Goal: Task Accomplishment & Management: Complete application form

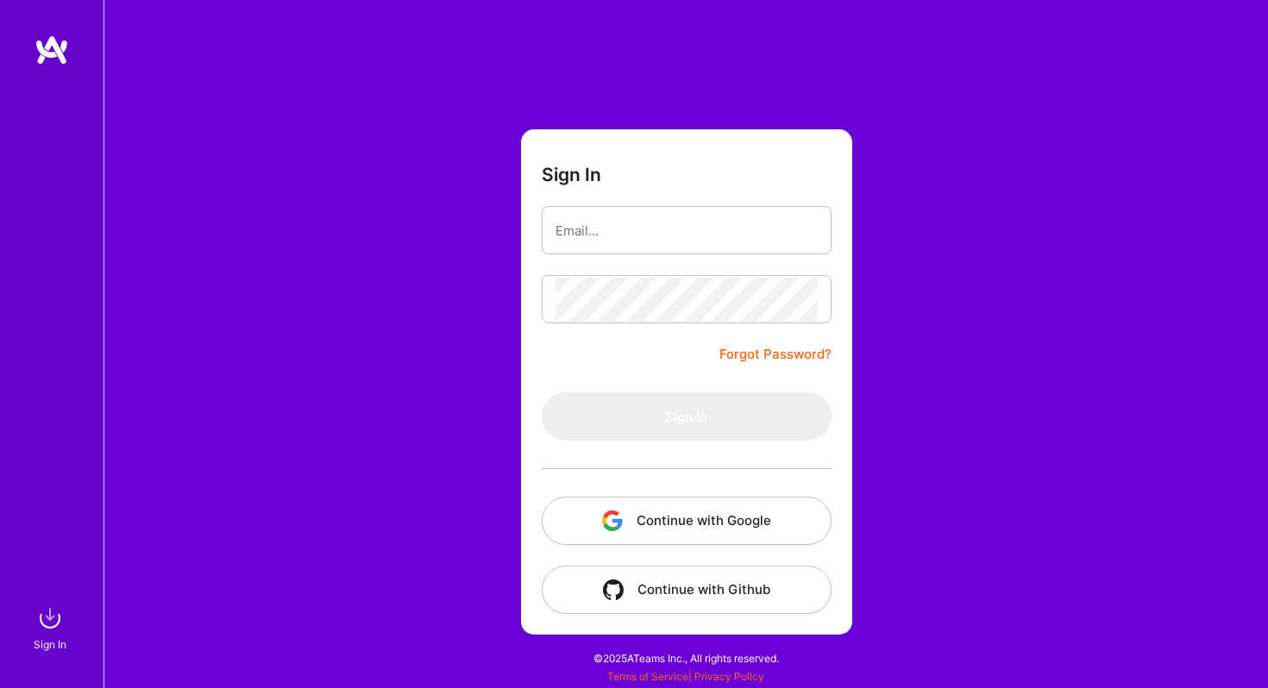
type input "[EMAIL_ADDRESS][DOMAIN_NAME]"
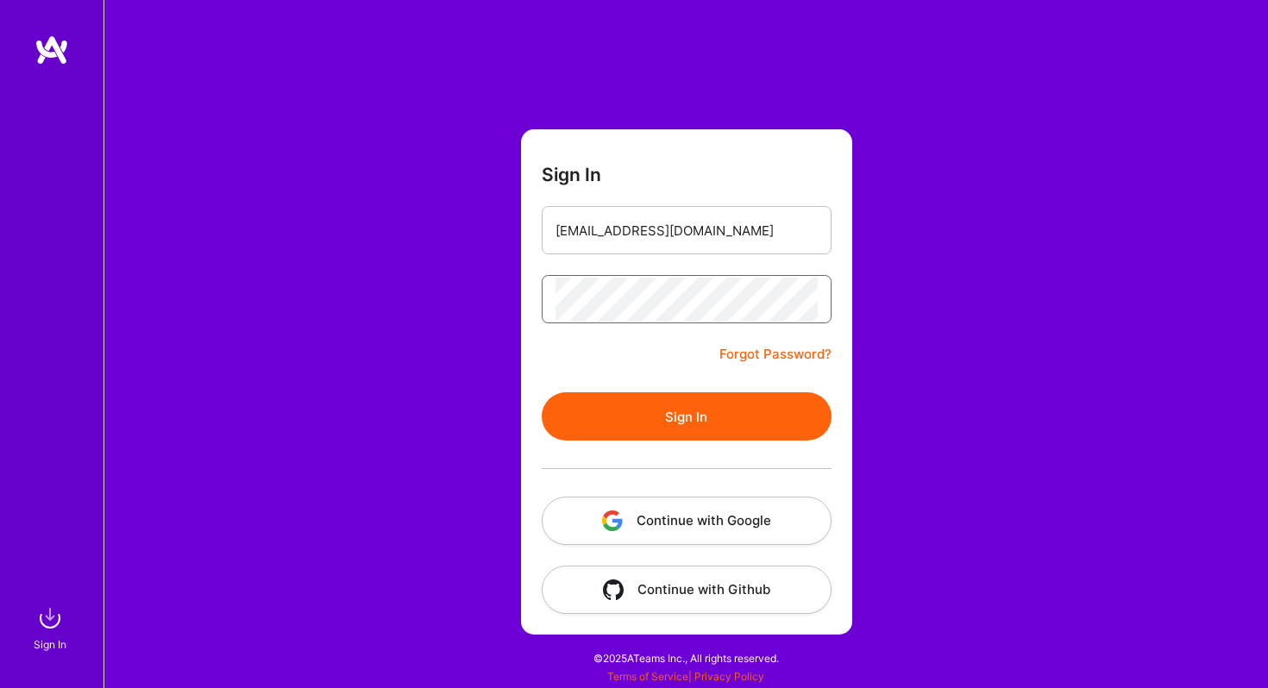
click at [542, 392] on button "Sign In" at bounding box center [687, 416] width 290 height 48
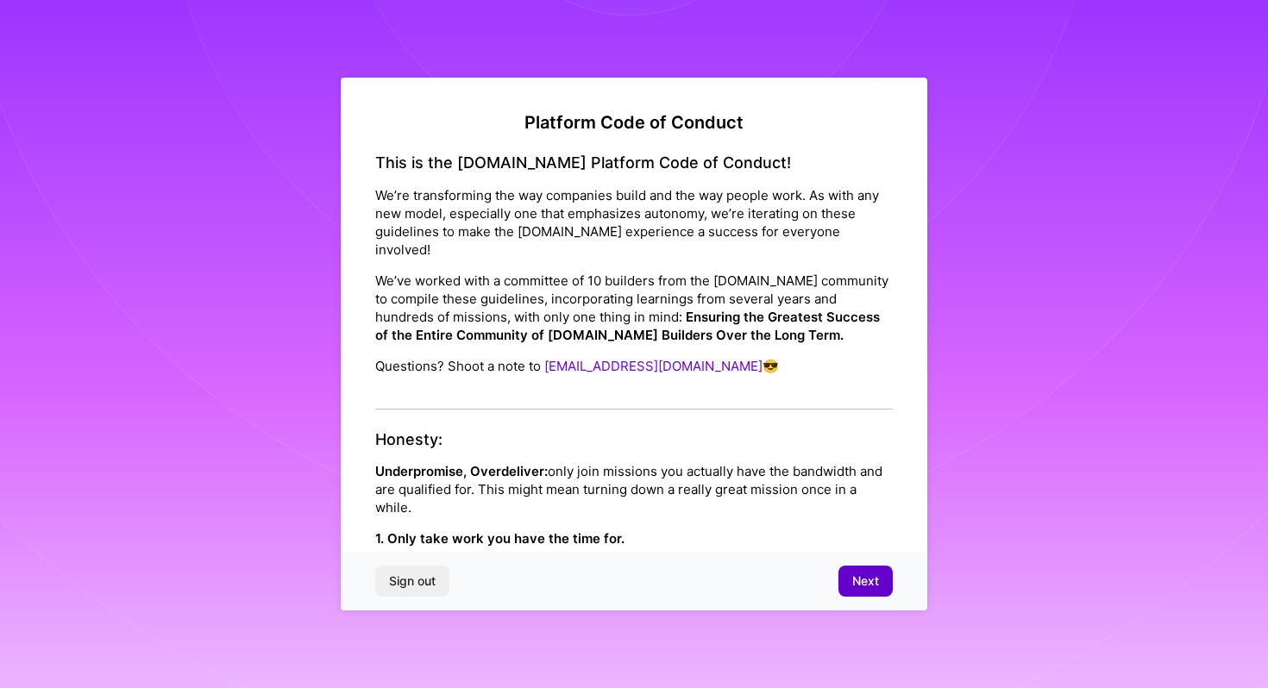
click at [849, 578] on button "Next" at bounding box center [865, 581] width 54 height 31
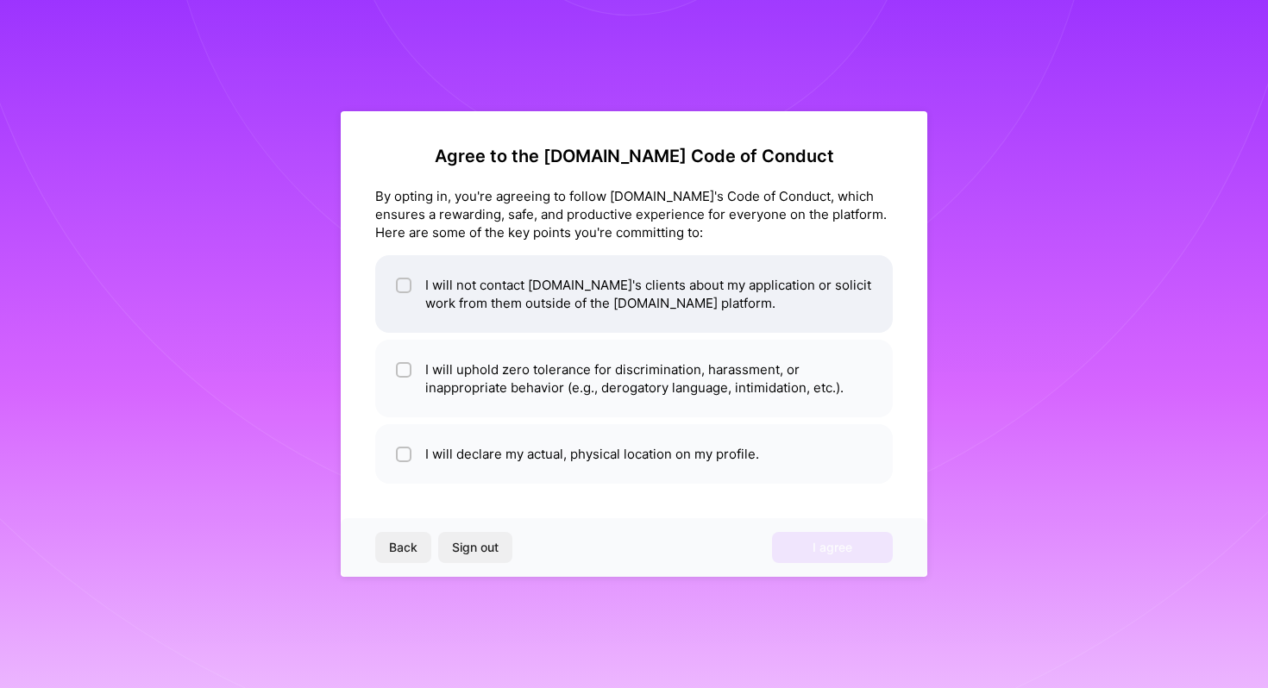
click at [706, 317] on li "I will not contact [DOMAIN_NAME]'s clients about my application or solicit work…" at bounding box center [633, 294] width 517 height 78
checkbox input "true"
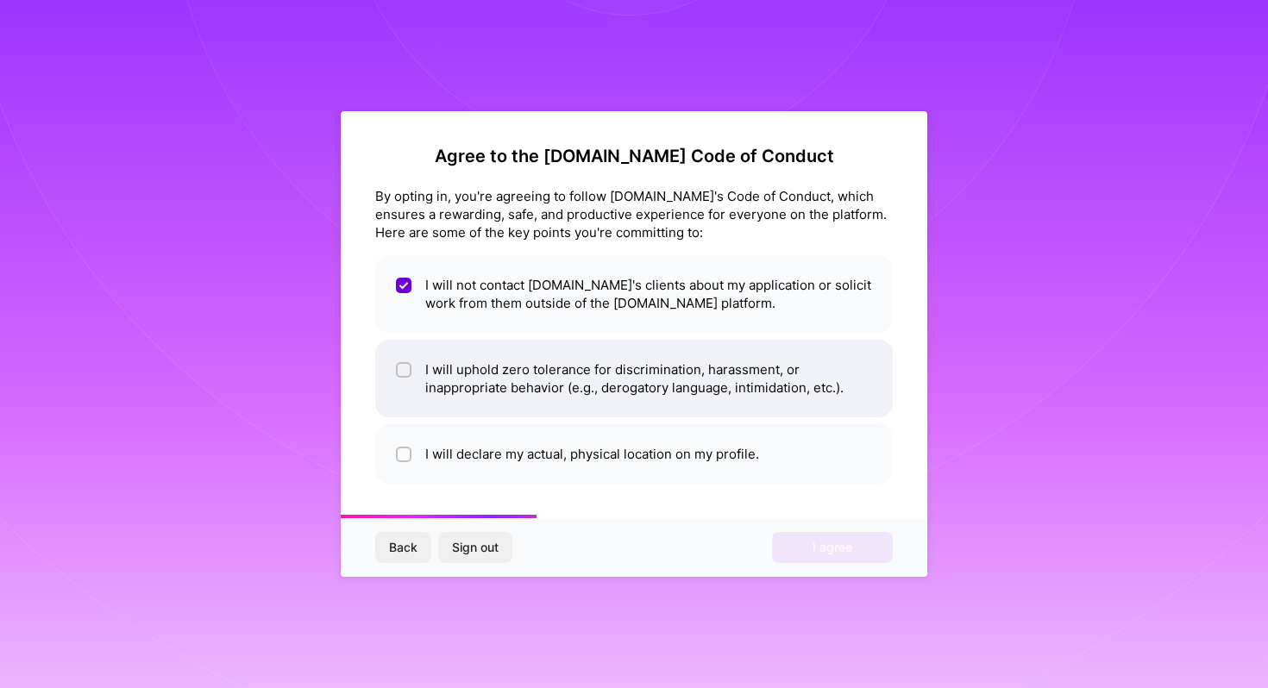
click at [683, 389] on li "I will uphold zero tolerance for discrimination, harassment, or inappropriate b…" at bounding box center [633, 379] width 517 height 78
checkbox input "true"
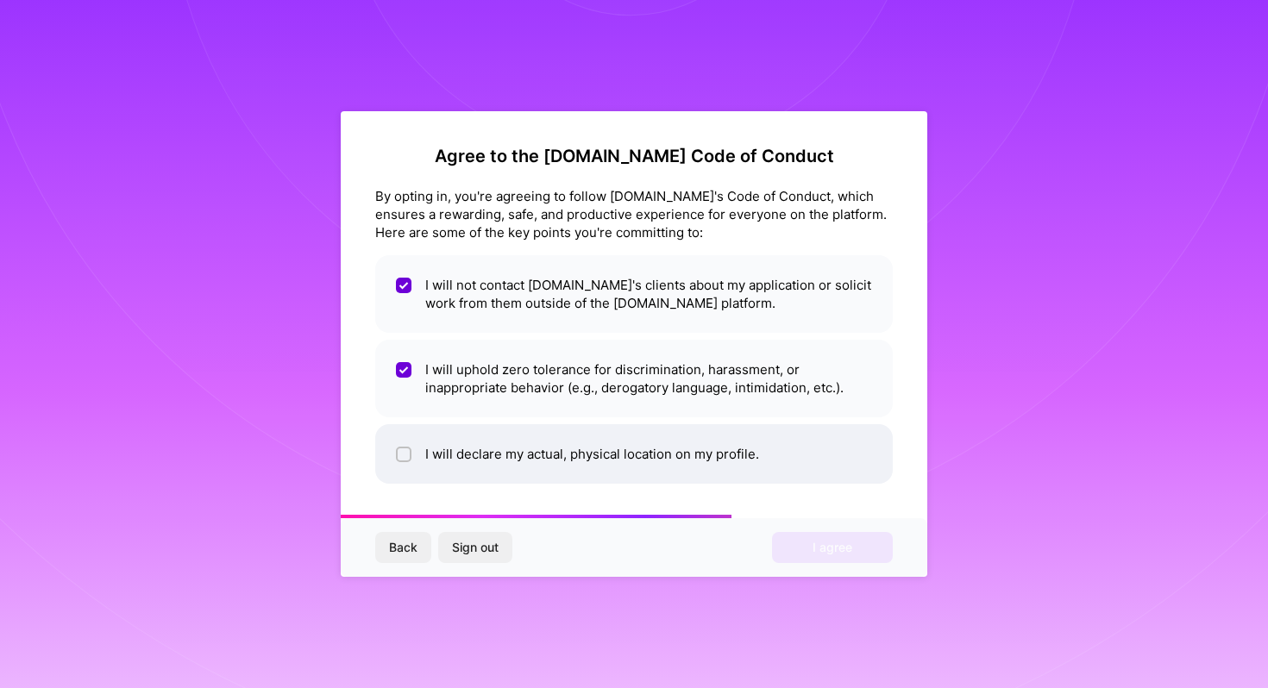
click at [671, 448] on li "I will declare my actual, physical location on my profile." at bounding box center [633, 454] width 517 height 60
checkbox input "true"
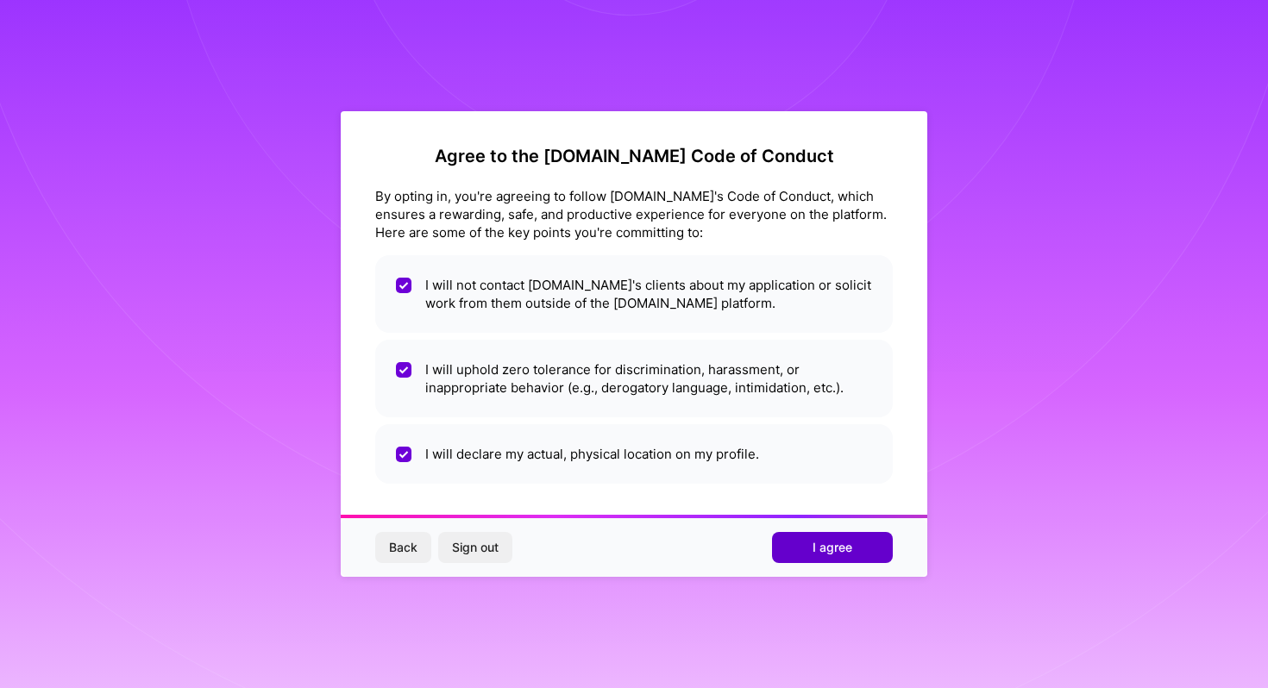
click at [804, 534] on button "I agree" at bounding box center [832, 547] width 121 height 31
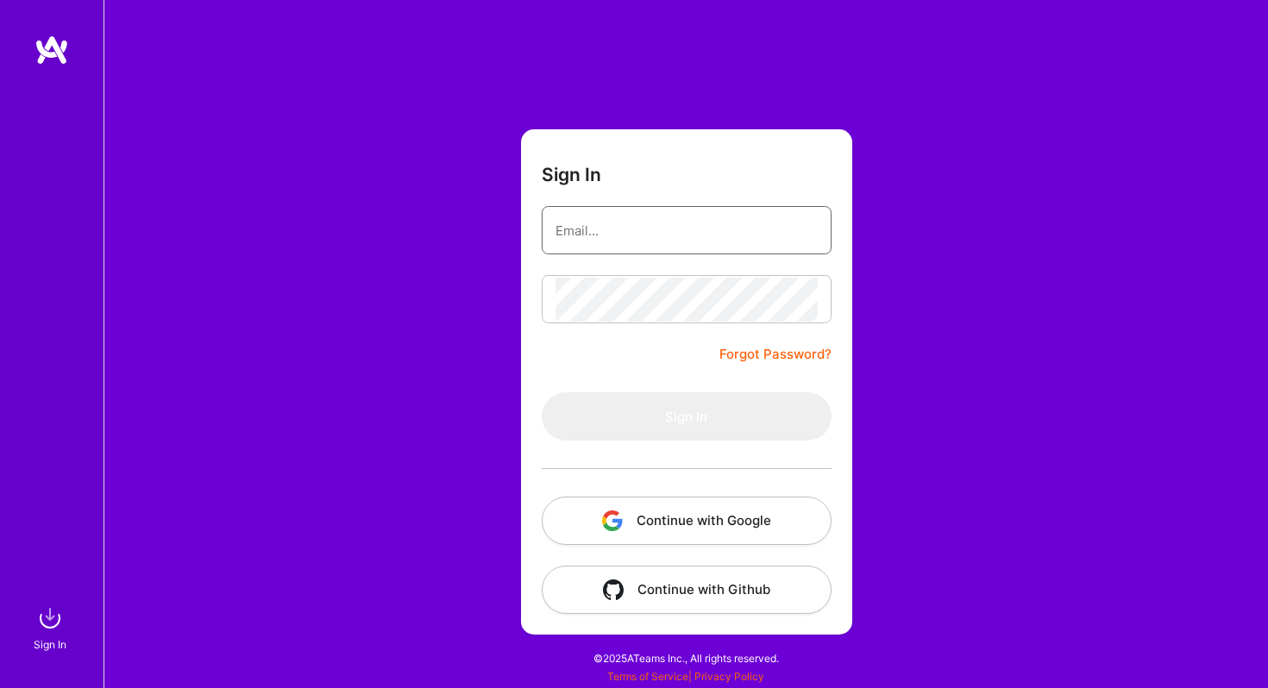
type input "[EMAIL_ADDRESS][DOMAIN_NAME]"
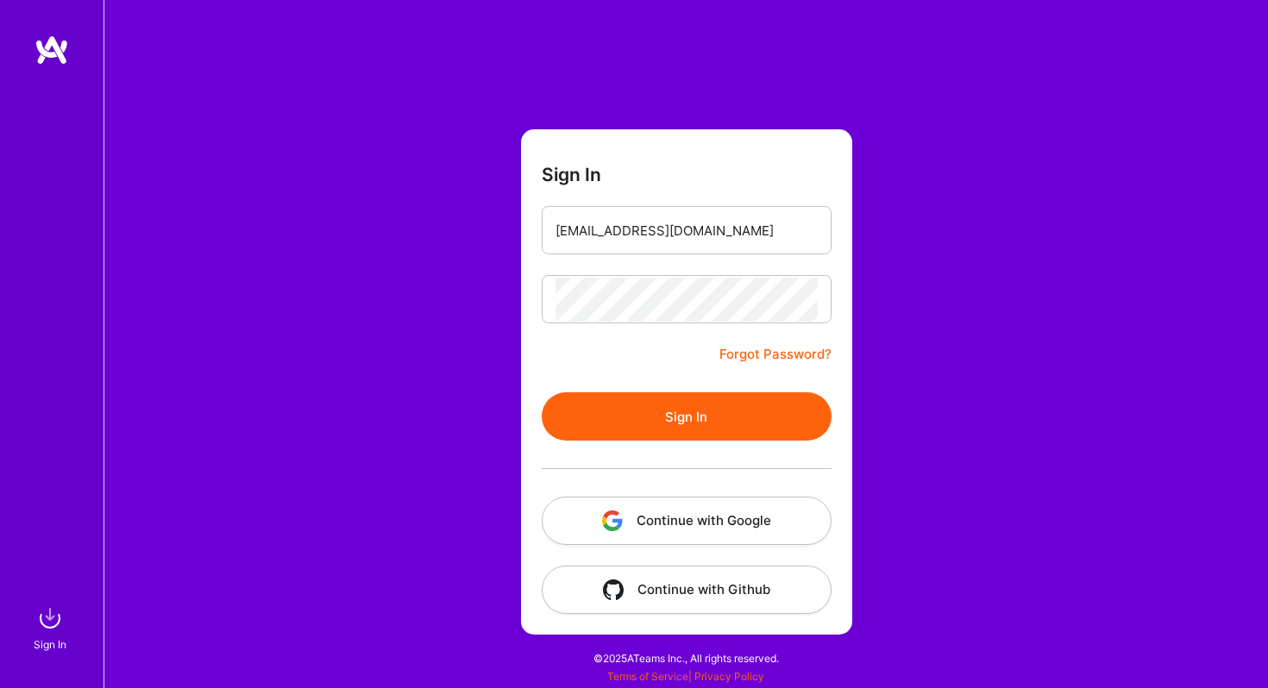
click at [747, 407] on button "Sign In" at bounding box center [687, 416] width 290 height 48
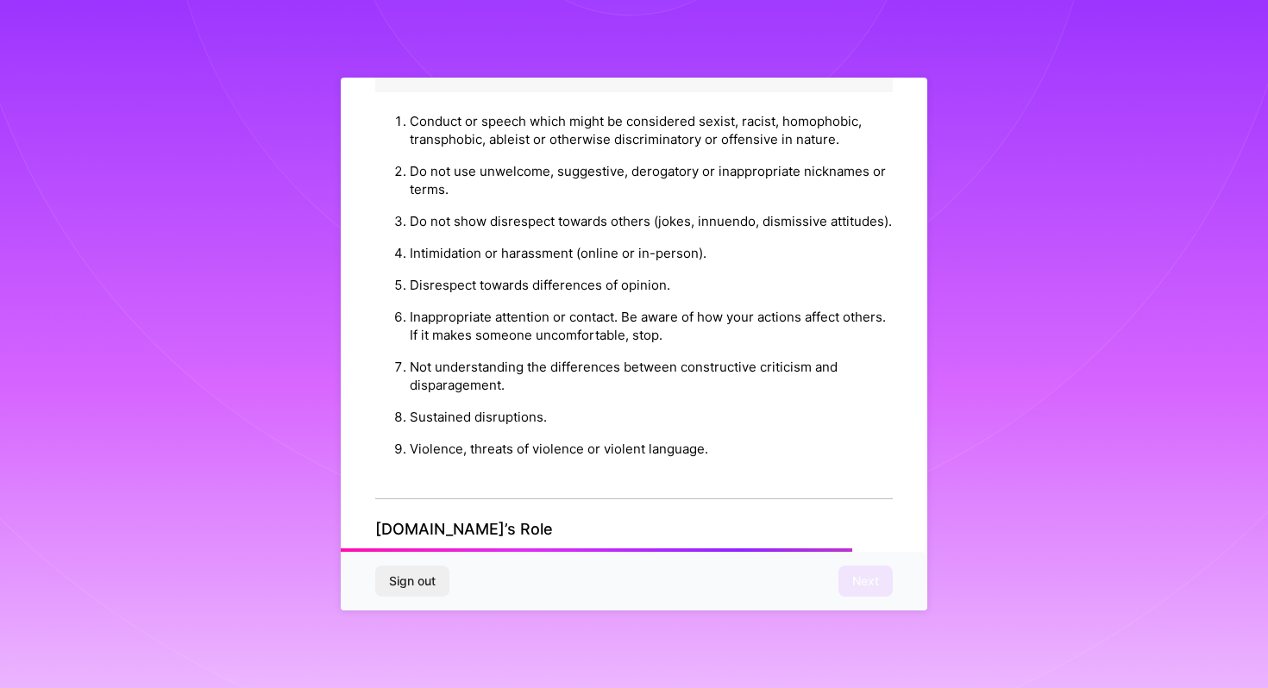
scroll to position [1840, 0]
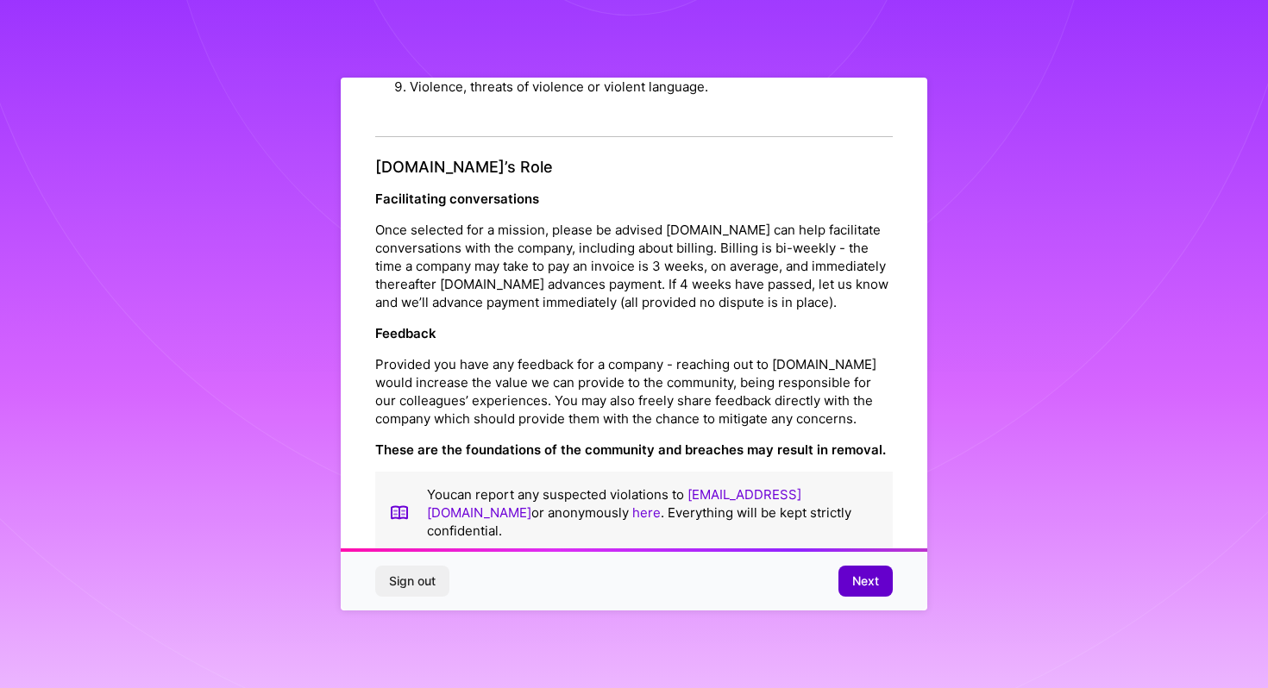
click at [865, 584] on span "Next" at bounding box center [865, 581] width 27 height 17
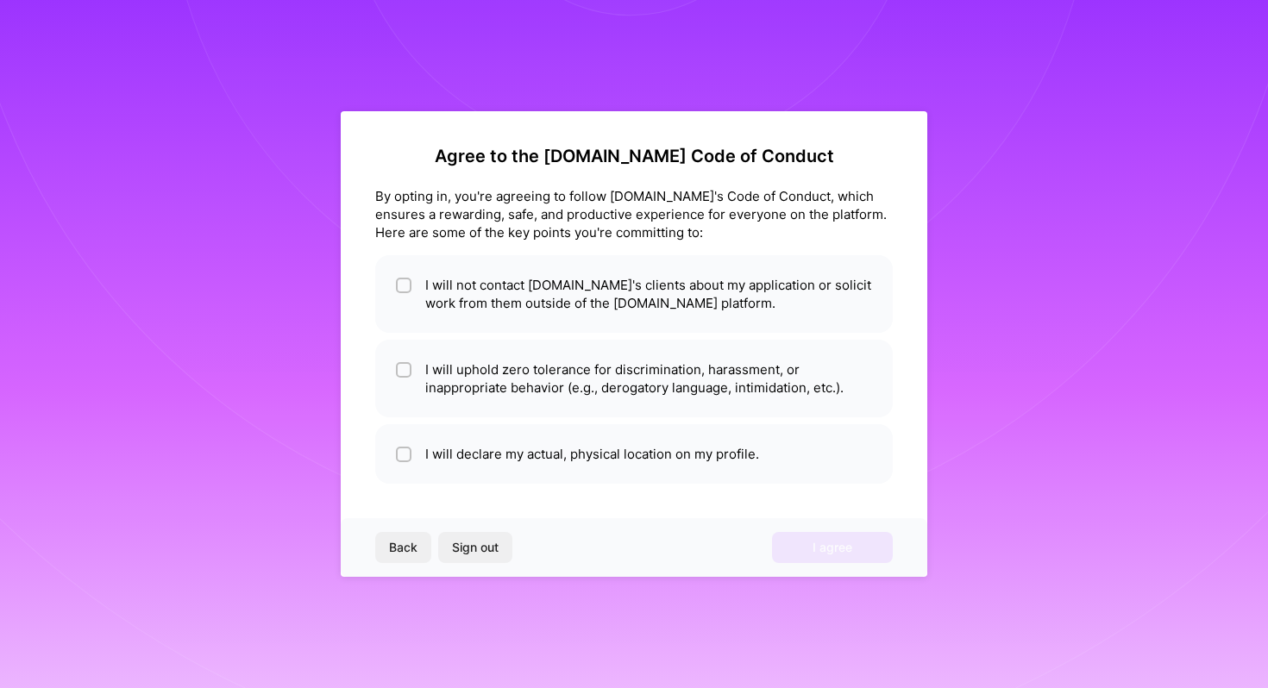
scroll to position [0, 0]
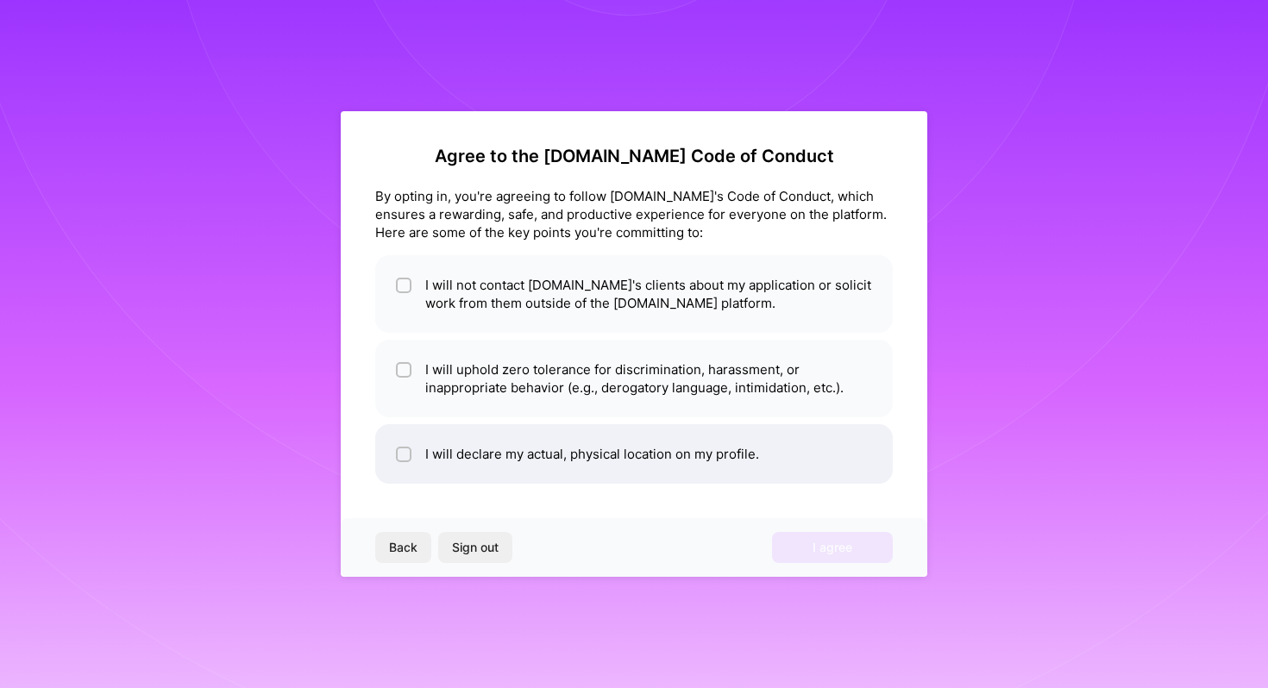
click at [668, 443] on li "I will declare my actual, physical location on my profile." at bounding box center [633, 454] width 517 height 60
checkbox input "true"
